Goal: Transaction & Acquisition: Obtain resource

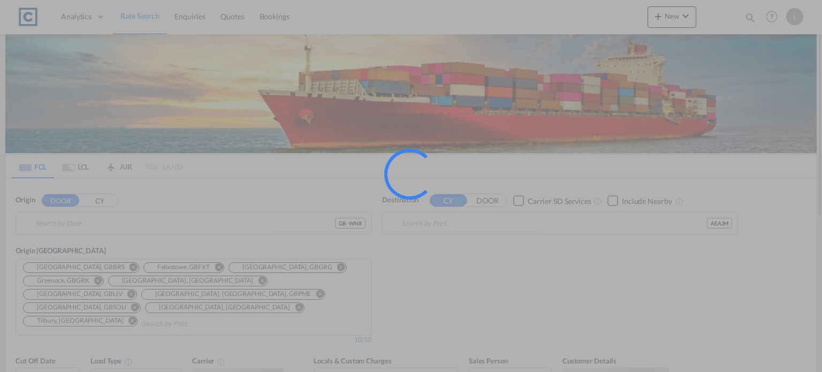
type input "GB-WN8, [GEOGRAPHIC_DATA]"
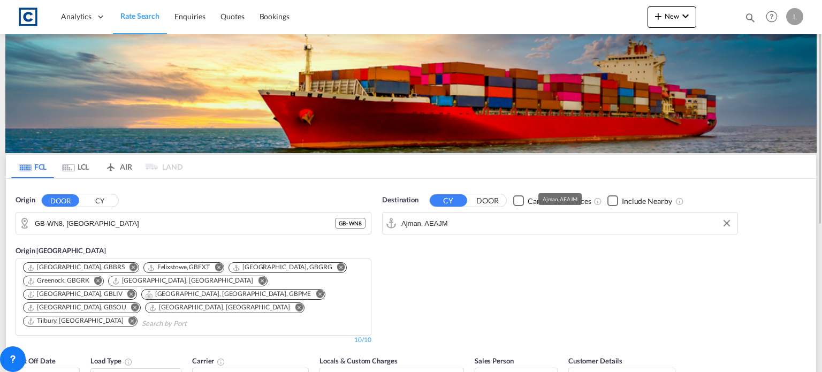
click at [463, 222] on input "Ajman, AEAJM" at bounding box center [566, 223] width 331 height 16
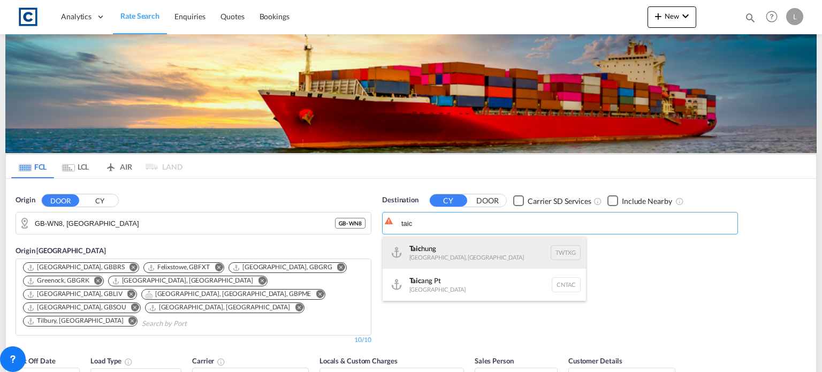
click at [424, 254] on div "Taic hung [GEOGRAPHIC_DATA], [GEOGRAPHIC_DATA] TWTXG" at bounding box center [484, 253] width 203 height 32
type input "Taichung, TWTXG"
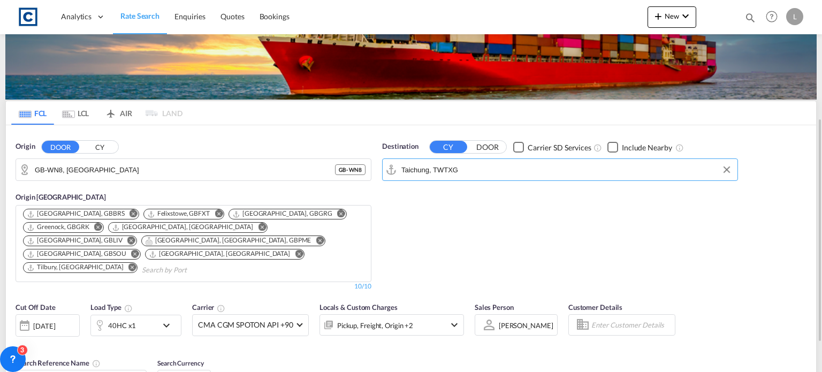
scroll to position [107, 0]
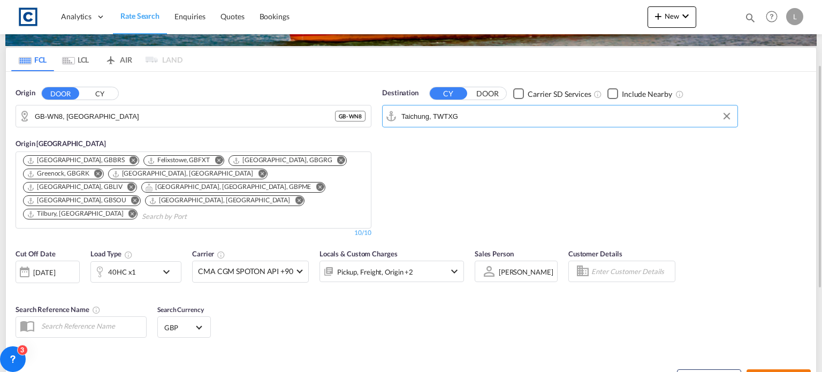
click at [759, 369] on button "Search Rates" at bounding box center [779, 378] width 64 height 19
type input "WN8 to TWTXG / [DATE]"
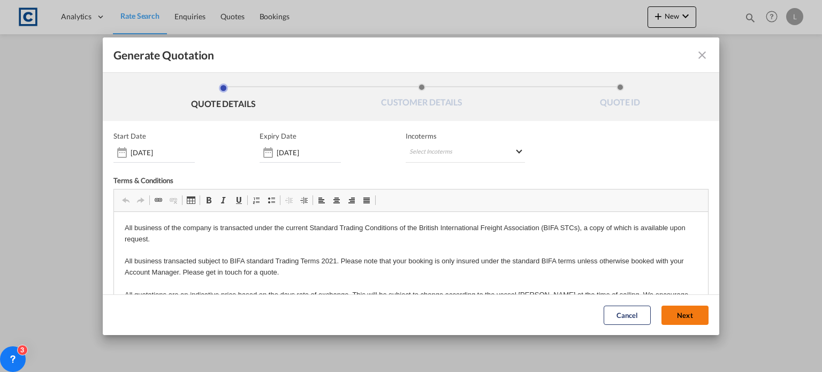
click at [668, 313] on button "Next" at bounding box center [684, 315] width 47 height 19
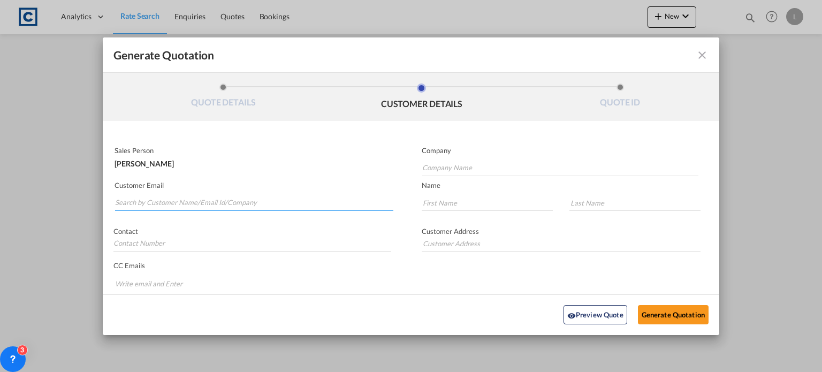
click at [120, 200] on input "Search by Customer Name/Email Id/Company" at bounding box center [254, 203] width 278 height 16
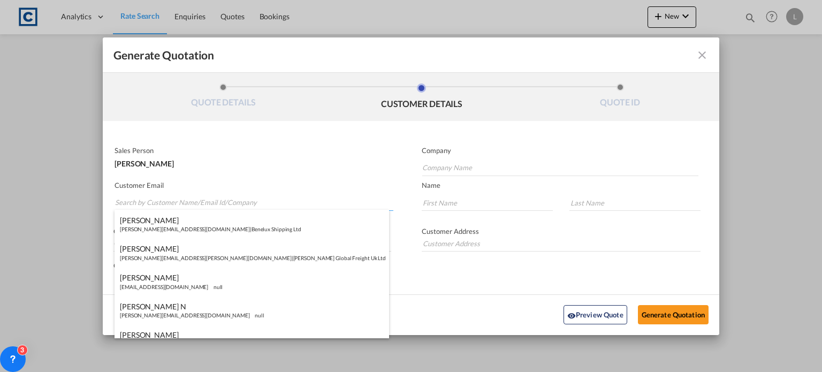
paste input "[PERSON_NAME] <[PERSON_NAME][EMAIL_ADDRESS][PERSON_NAME][DOMAIN_NAME]>"
click at [168, 201] on input "[PERSON_NAME] <[PERSON_NAME][EMAIL_ADDRESS][PERSON_NAME][DOMAIN_NAME]>" at bounding box center [254, 203] width 278 height 16
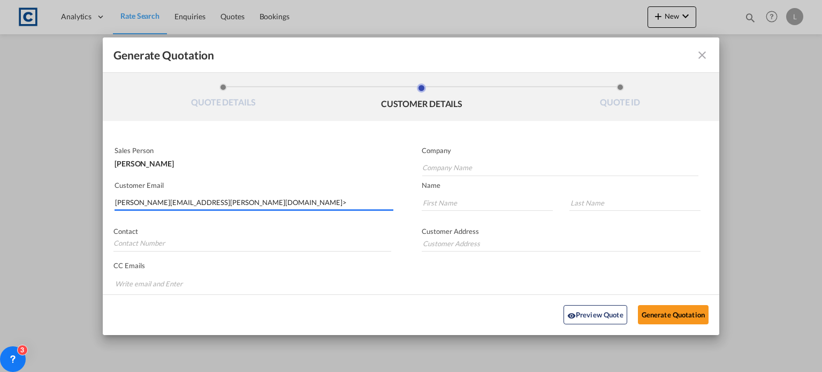
click at [227, 198] on input "[PERSON_NAME][EMAIL_ADDRESS][PERSON_NAME][DOMAIN_NAME]>" at bounding box center [254, 203] width 278 height 16
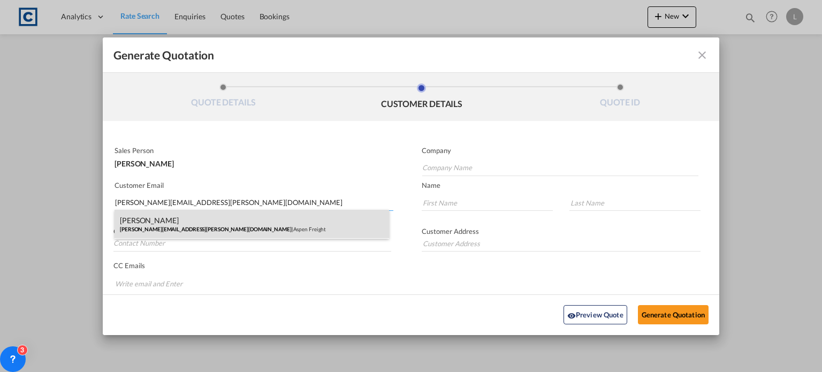
type input "[PERSON_NAME][EMAIL_ADDRESS][PERSON_NAME][DOMAIN_NAME]"
click at [147, 223] on div "[PERSON_NAME] [PERSON_NAME][EMAIL_ADDRESS][PERSON_NAME][DOMAIN_NAME] | [PERSON_…" at bounding box center [252, 224] width 275 height 29
type input "Aspen Freight"
type input "[PERSON_NAME]"
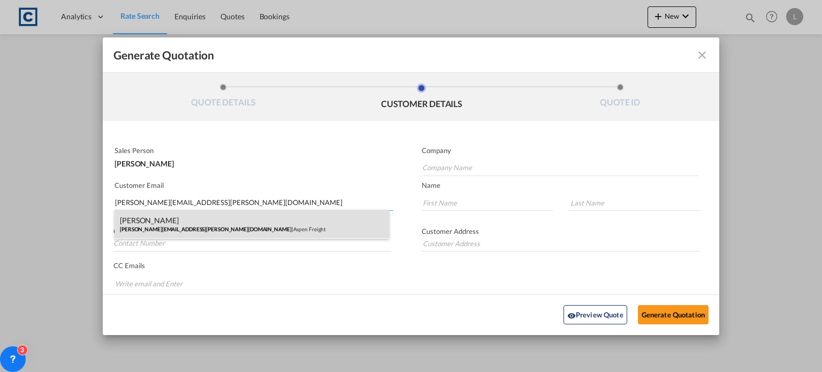
type input "[PHONE_NUMBER]"
type input "[STREET_ADDRESS]"
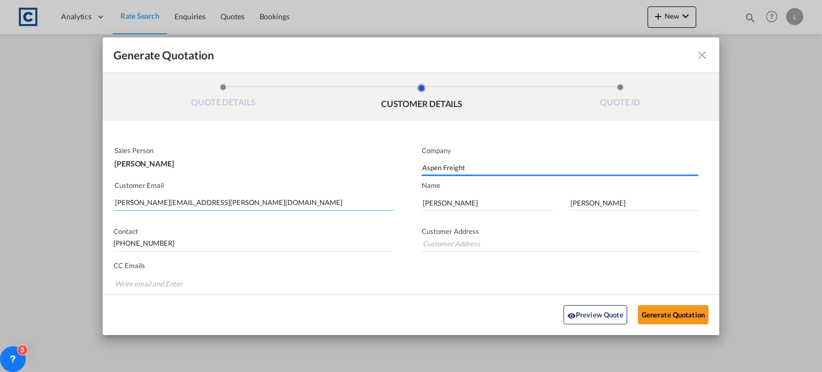
type input "[STREET_ADDRESS]"
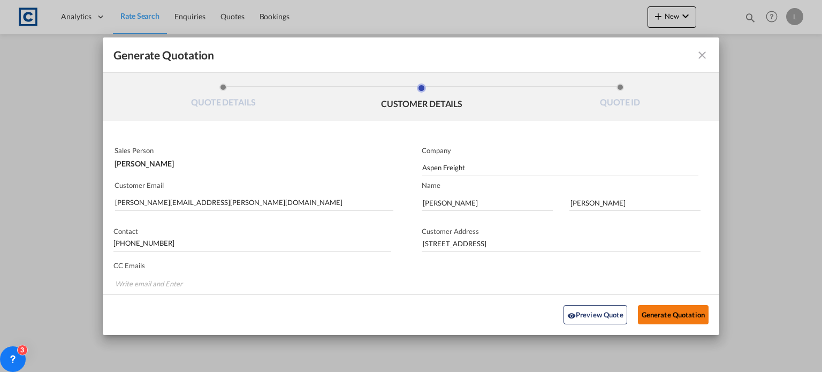
click at [659, 311] on button "Generate Quotation" at bounding box center [673, 314] width 71 height 19
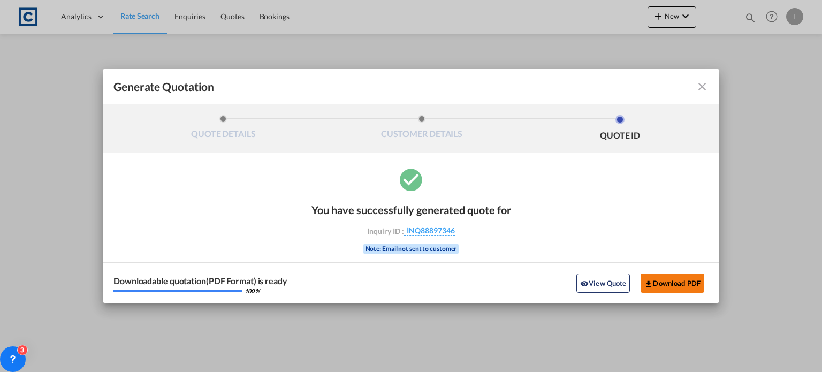
click at [685, 282] on button "Download PDF" at bounding box center [673, 282] width 64 height 19
click at [701, 87] on md-icon "icon-close fg-AAA8AD cursor m-0" at bounding box center [702, 86] width 13 height 13
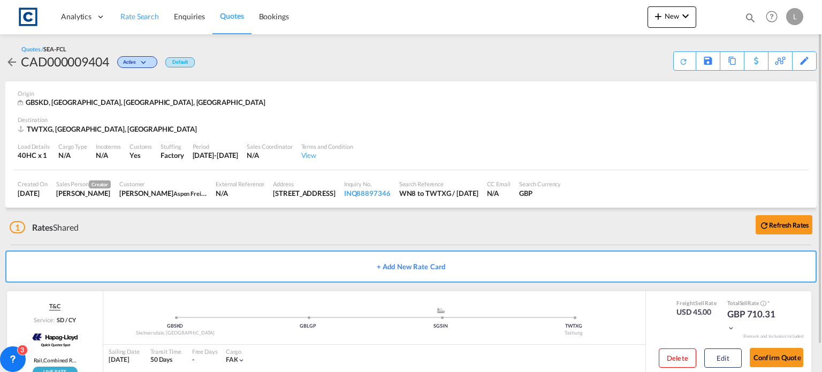
click at [132, 17] on span "Rate Search" at bounding box center [139, 16] width 39 height 9
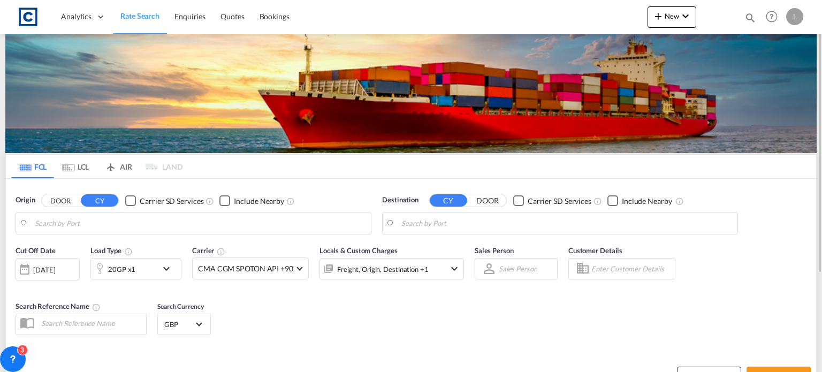
type input "GB-WN8, [GEOGRAPHIC_DATA]"
type input "Taichung, TWTXG"
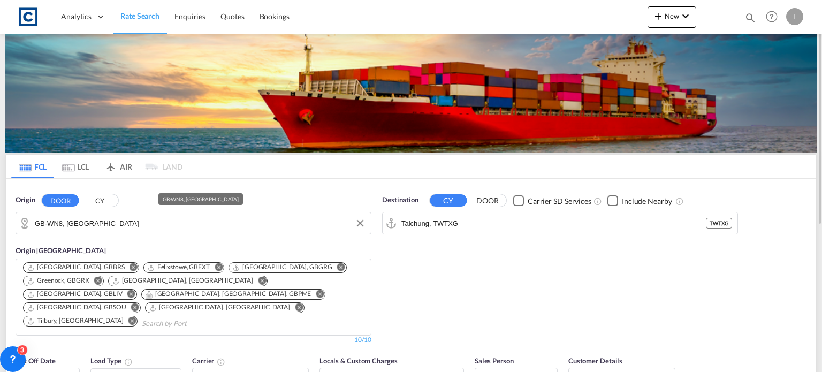
click at [133, 222] on input "GB-WN8, [GEOGRAPHIC_DATA]" at bounding box center [200, 223] width 331 height 16
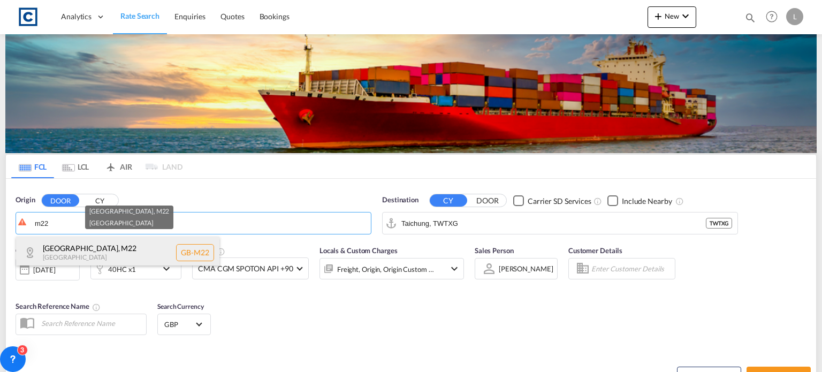
click at [81, 254] on div "[GEOGRAPHIC_DATA] , M22 [GEOGRAPHIC_DATA] [GEOGRAPHIC_DATA]-M22" at bounding box center [117, 253] width 203 height 32
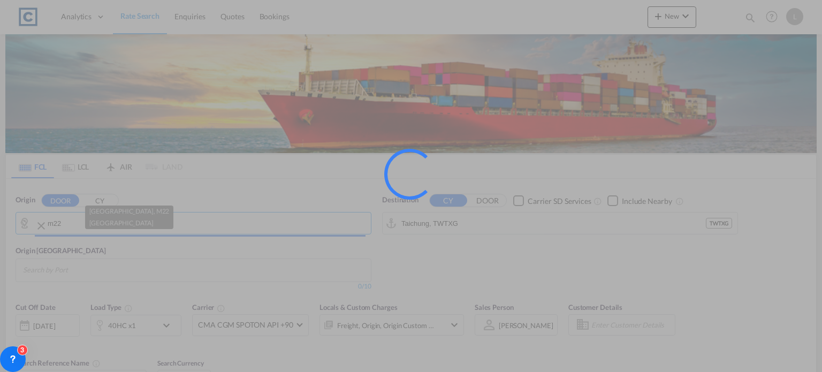
type input "GB-M22, [GEOGRAPHIC_DATA]"
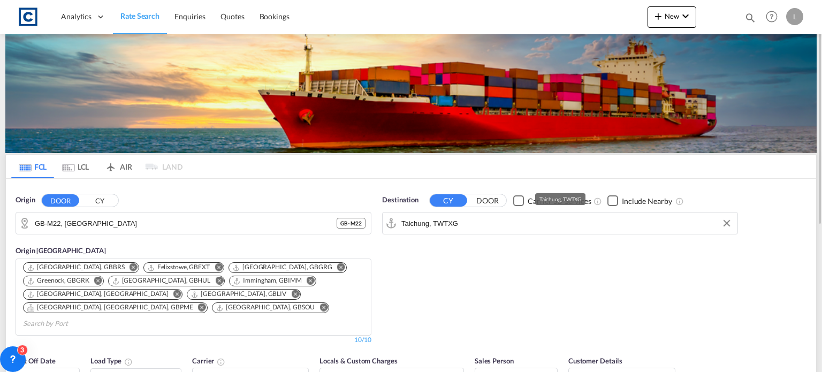
click at [485, 226] on input "Taichung, TWTXG" at bounding box center [566, 223] width 331 height 16
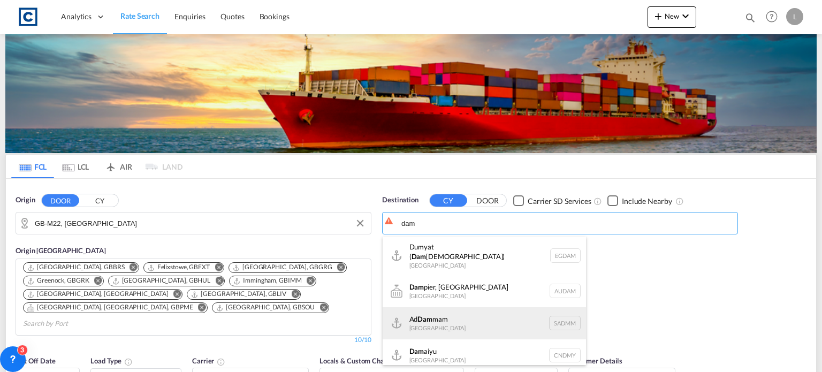
click at [434, 316] on div "Ad Dam mam [GEOGRAPHIC_DATA] [GEOGRAPHIC_DATA]" at bounding box center [484, 323] width 203 height 32
type input "Ad Dammam, SADMM"
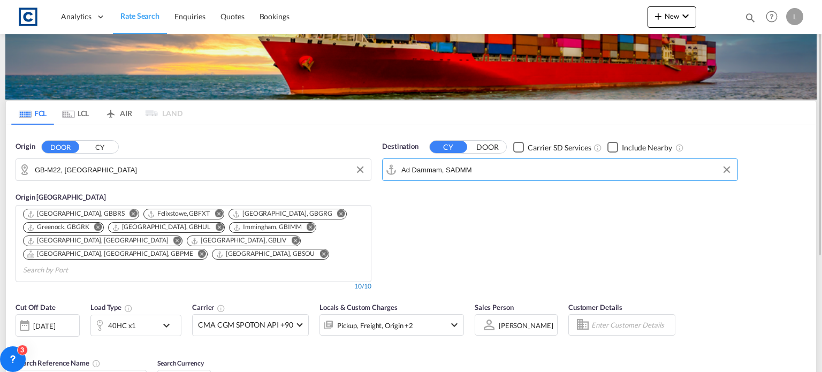
scroll to position [107, 0]
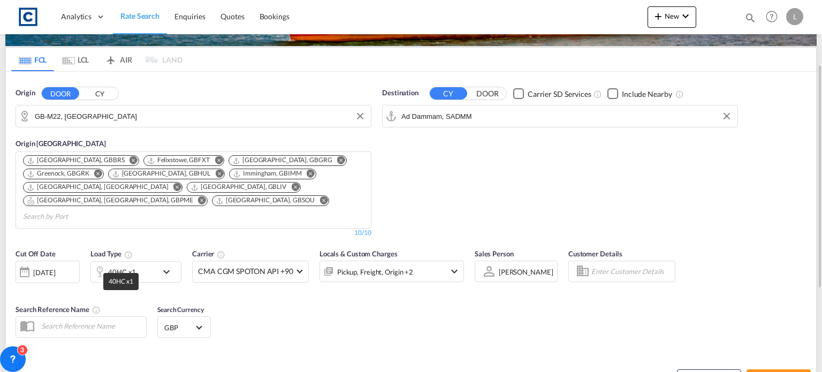
click at [128, 264] on div "40HC x1" at bounding box center [122, 271] width 28 height 15
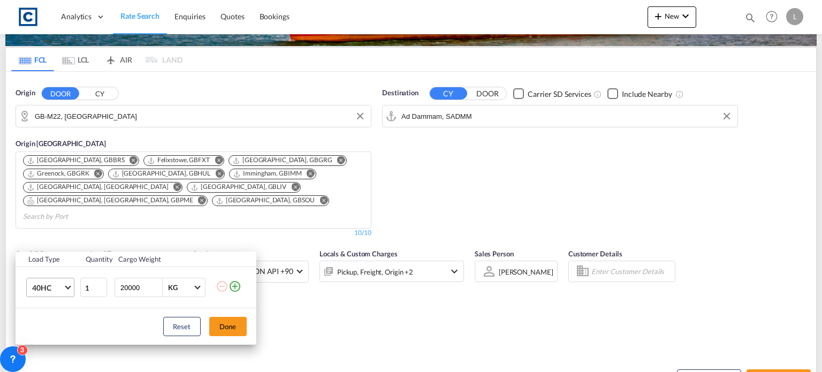
click at [43, 291] on span "40HC" at bounding box center [47, 288] width 31 height 11
click at [36, 231] on div "20GP" at bounding box center [41, 236] width 19 height 11
click at [225, 324] on button "Done" at bounding box center [227, 326] width 37 height 19
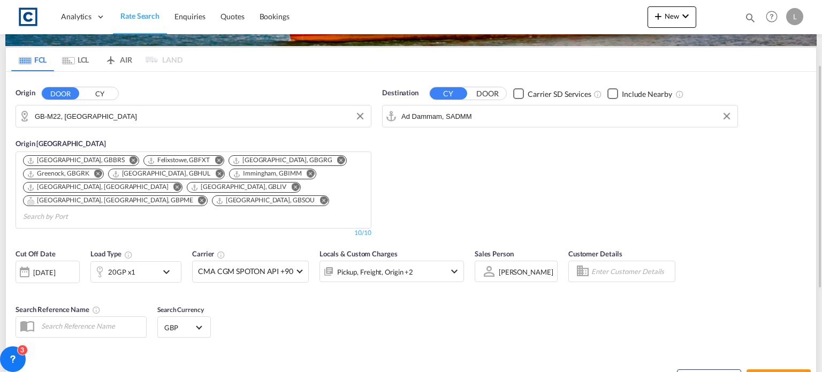
scroll to position [161, 0]
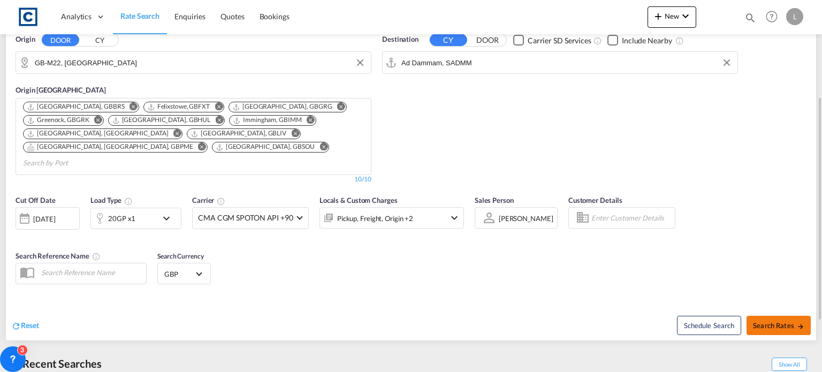
click at [772, 321] on span "Search Rates" at bounding box center [778, 325] width 51 height 9
type input "M22 to SADMM / [DATE]"
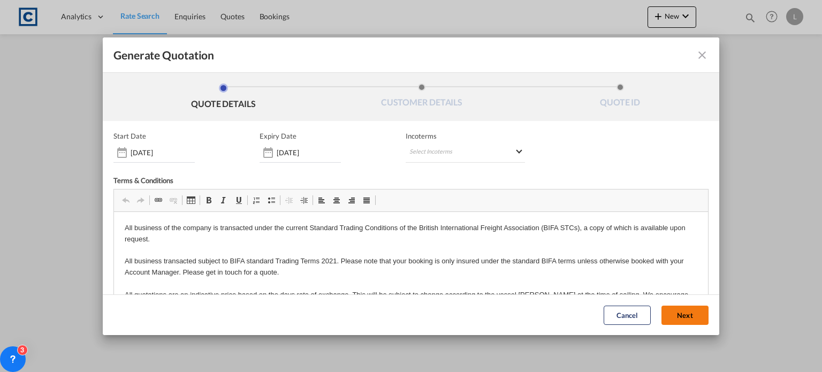
click at [661, 312] on button "Next" at bounding box center [684, 315] width 47 height 19
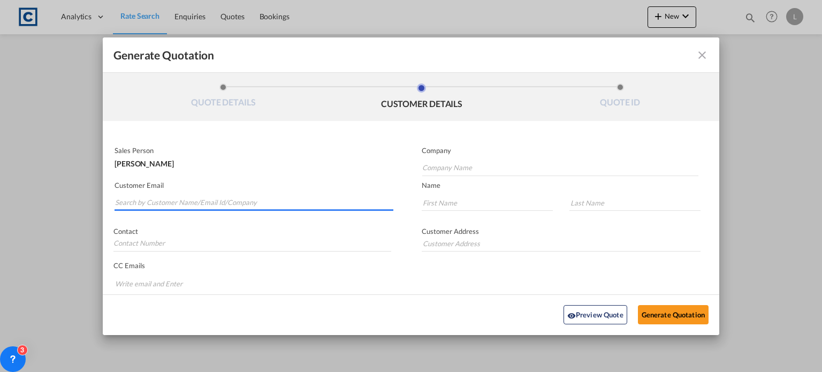
click at [124, 202] on input "Search by Customer Name/Email Id/Company" at bounding box center [254, 203] width 278 height 16
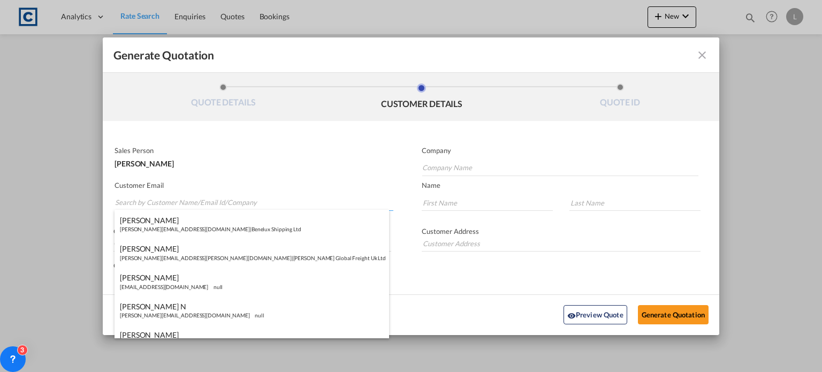
paste input "Sales Team <[EMAIL_ADDRESS][DOMAIN_NAME]>"
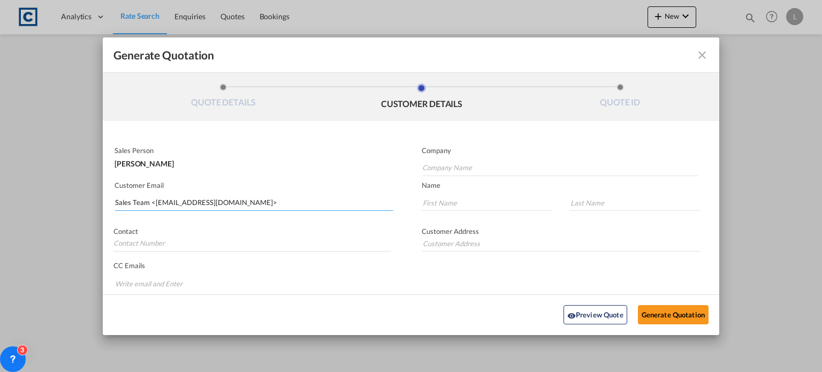
click at [155, 203] on input "Sales Team <[EMAIL_ADDRESS][DOMAIN_NAME]>" at bounding box center [254, 203] width 278 height 16
click at [201, 200] on input "[EMAIL_ADDRESS][DOMAIN_NAME]>" at bounding box center [254, 203] width 278 height 16
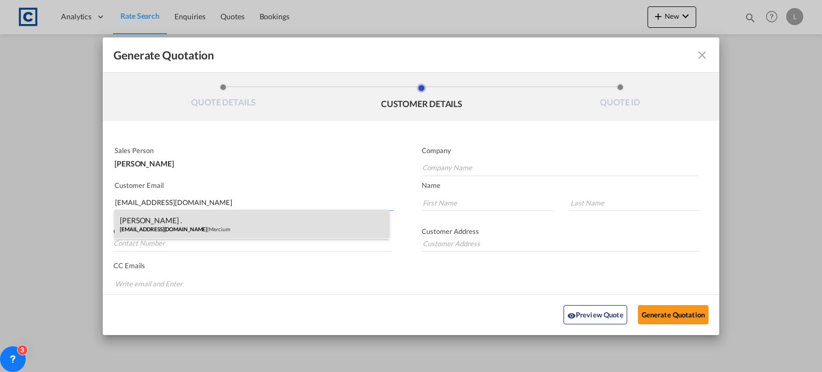
type input "[EMAIL_ADDRESS][DOMAIN_NAME]"
click at [141, 227] on div "[PERSON_NAME] . [EMAIL_ADDRESS][DOMAIN_NAME] | Mercium" at bounding box center [252, 224] width 275 height 29
type input "Mercium"
type input "[PERSON_NAME]"
type input "."
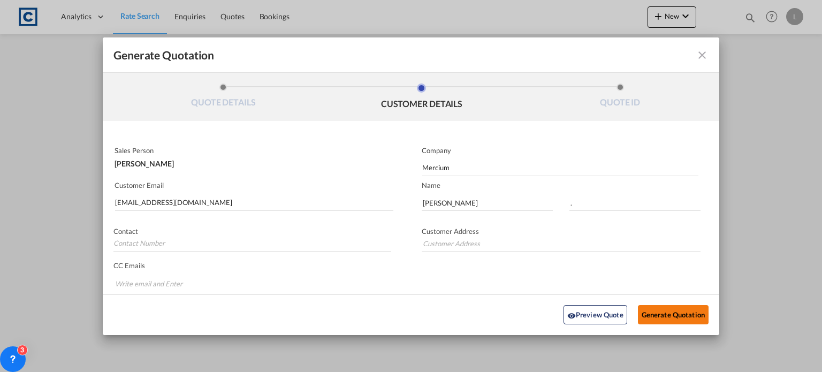
click at [663, 312] on button "Generate Quotation" at bounding box center [673, 314] width 71 height 19
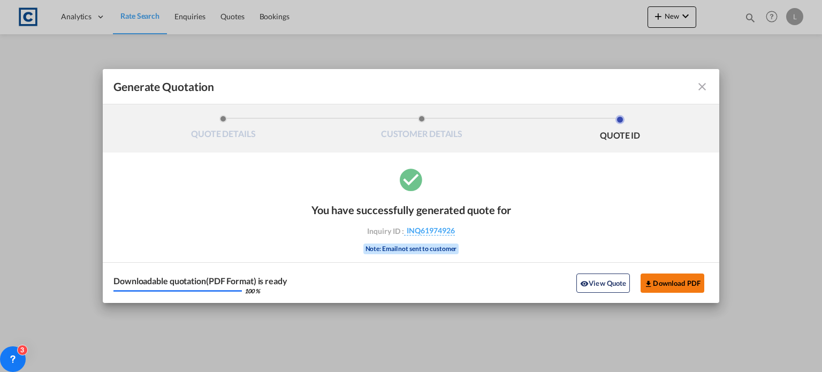
click at [664, 284] on button "Download PDF" at bounding box center [673, 282] width 64 height 19
click at [702, 89] on md-icon "icon-close fg-AAA8AD cursor m-0" at bounding box center [702, 86] width 13 height 13
